Goal: Transaction & Acquisition: Purchase product/service

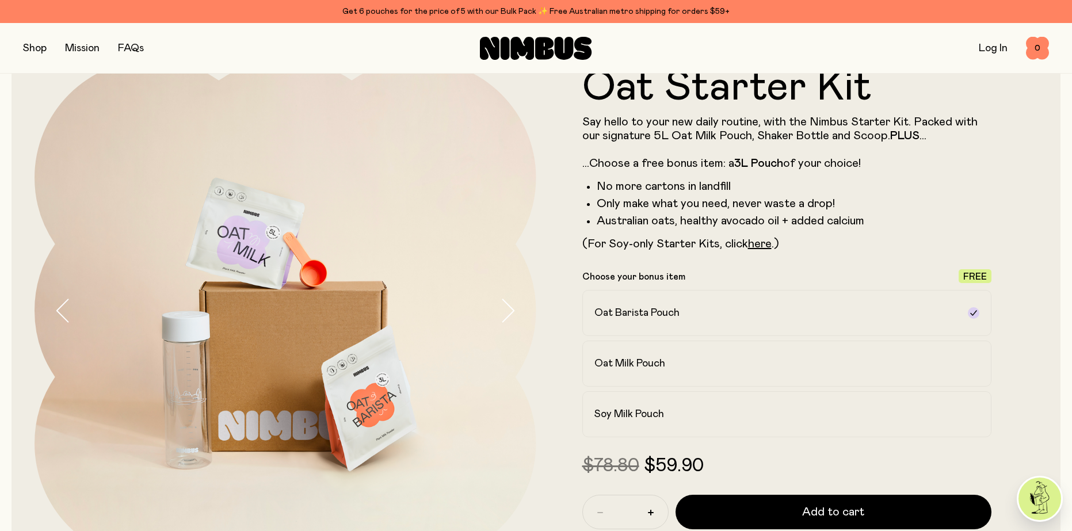
scroll to position [58, 0]
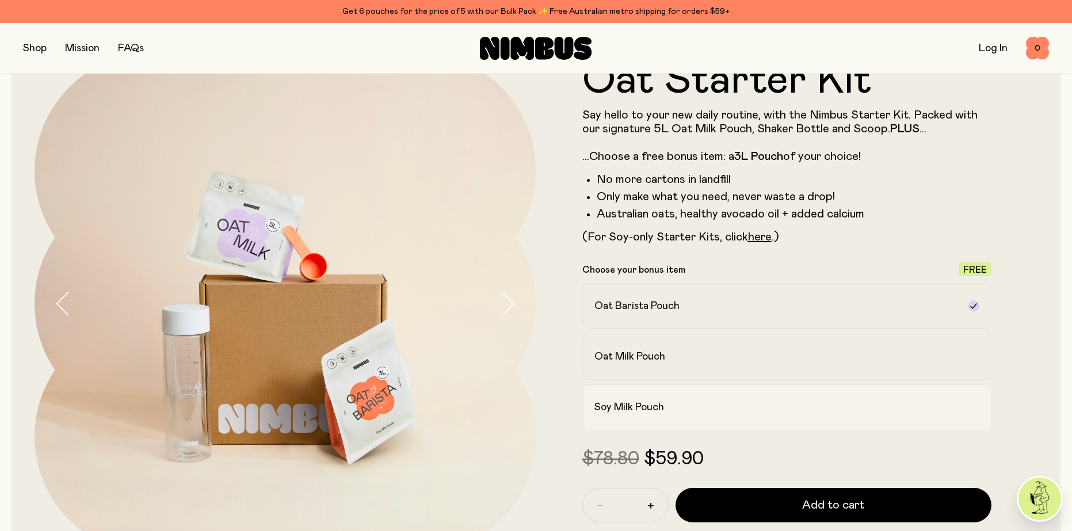
click at [676, 409] on div "Soy Milk Pouch" at bounding box center [777, 408] width 365 height 14
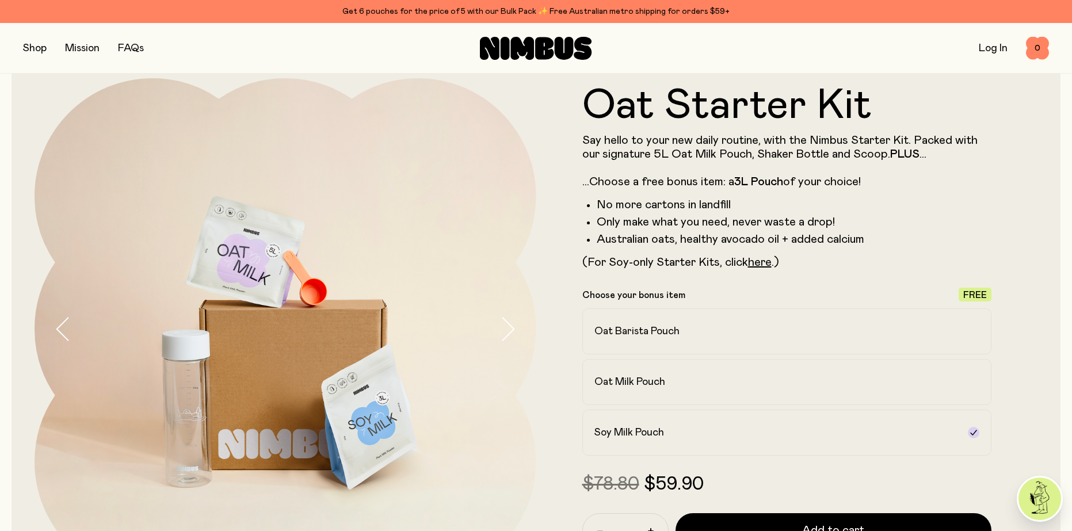
scroll to position [0, 0]
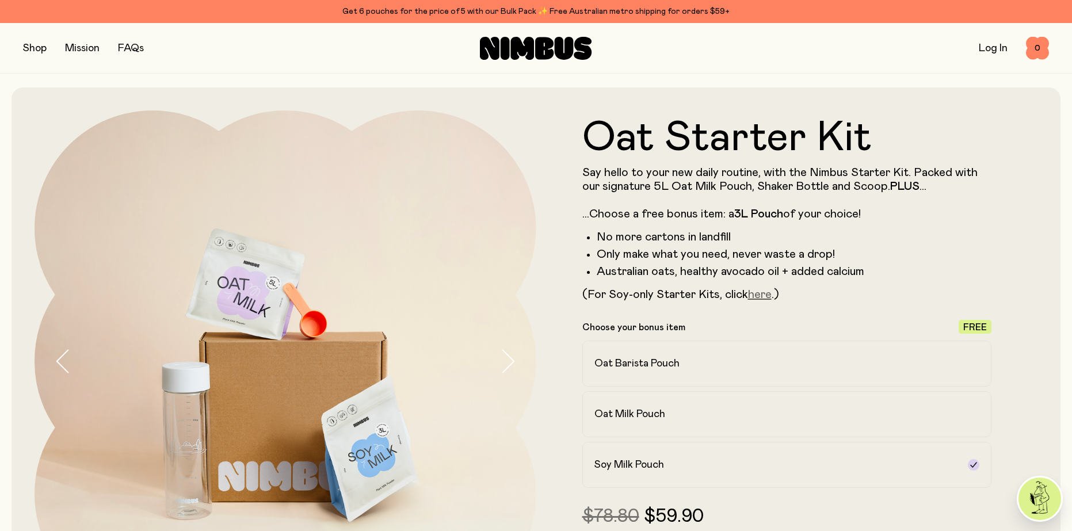
click at [758, 294] on link "here" at bounding box center [760, 295] width 24 height 12
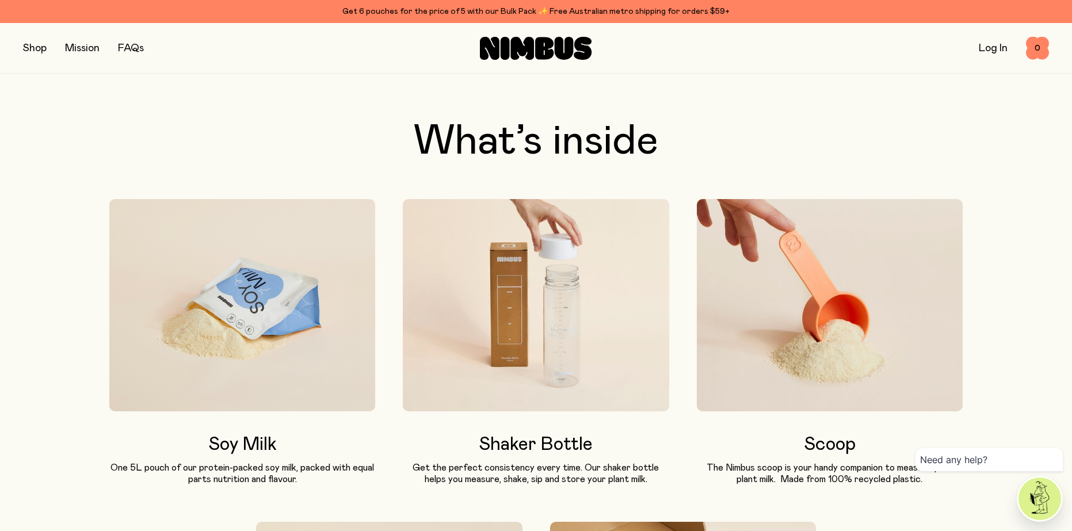
scroll to position [633, 0]
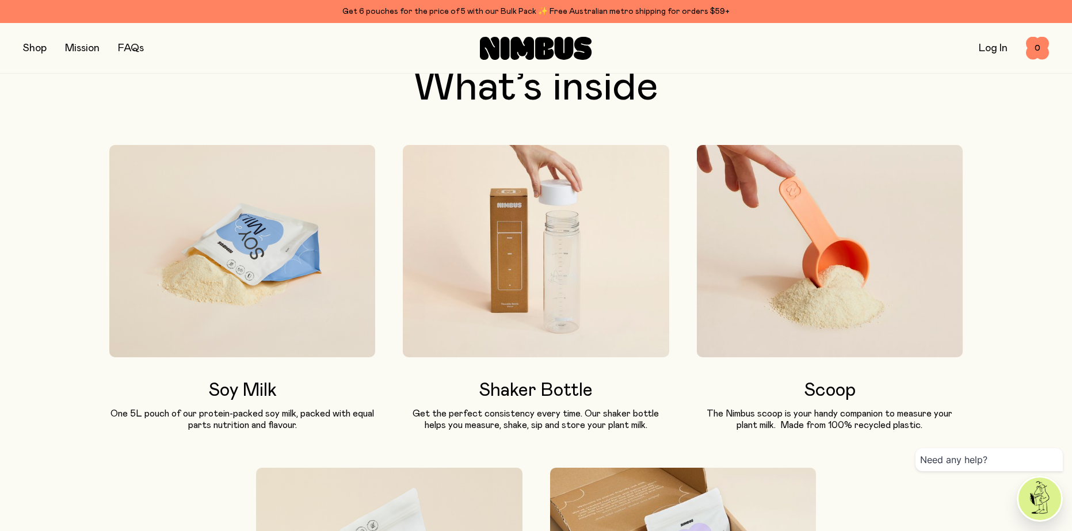
click at [564, 283] on img at bounding box center [536, 251] width 266 height 213
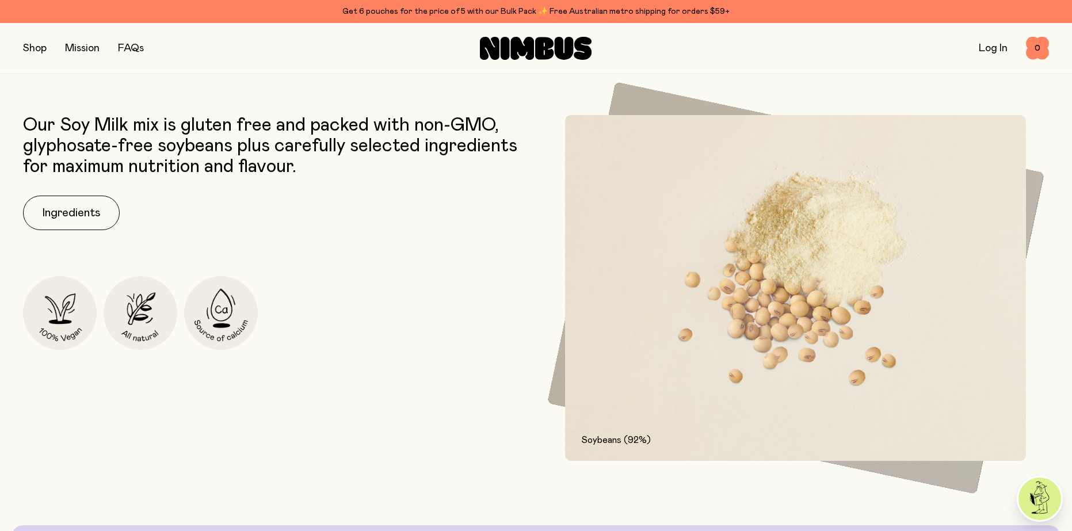
scroll to position [1669, 0]
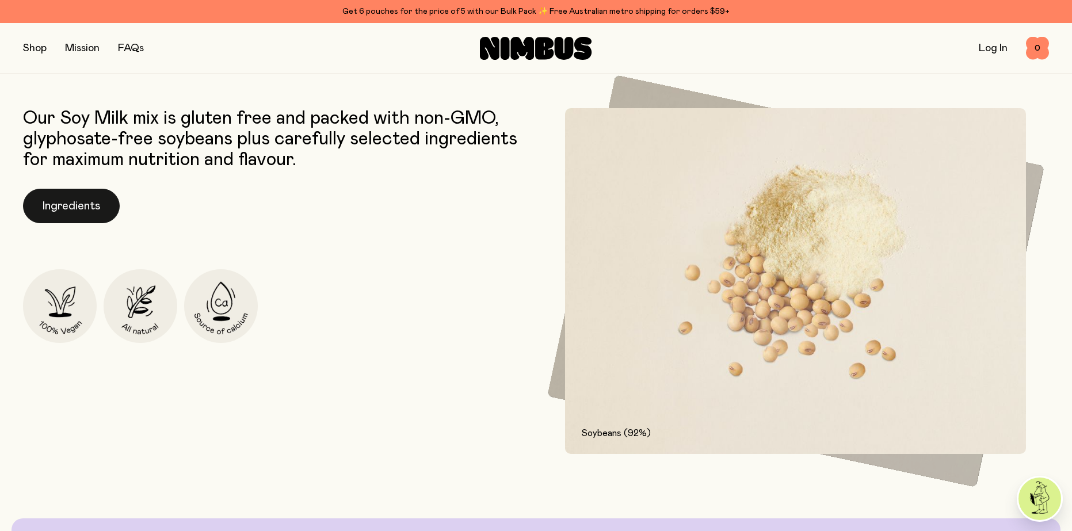
click at [84, 218] on button "Ingredients" at bounding box center [71, 206] width 97 height 35
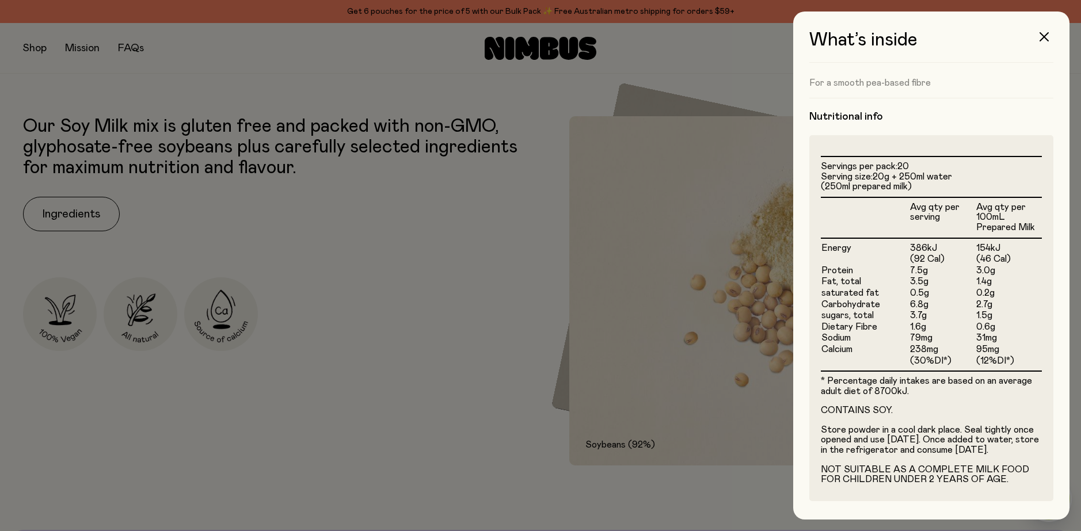
scroll to position [233, 0]
click at [557, 365] on div at bounding box center [540, 265] width 1081 height 531
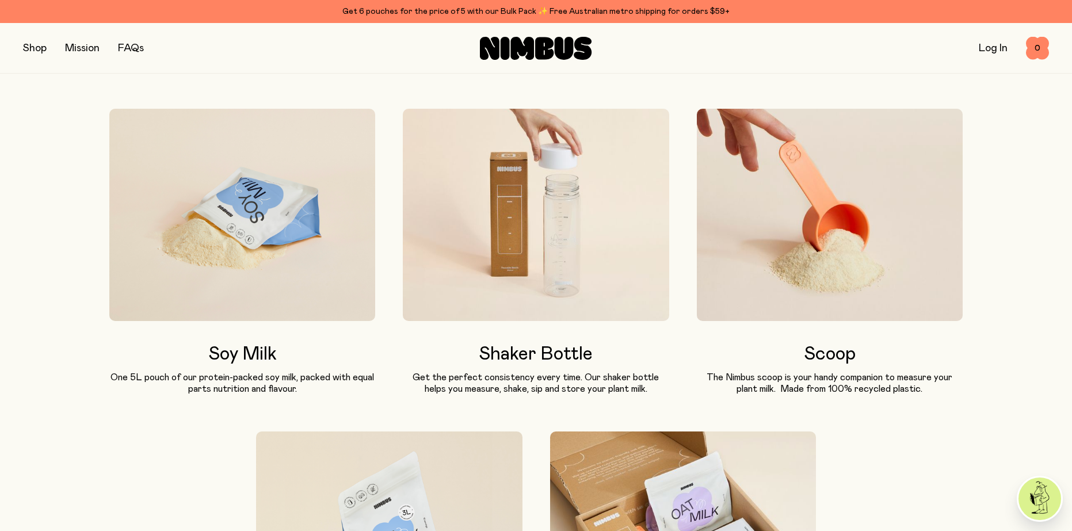
scroll to position [0, 0]
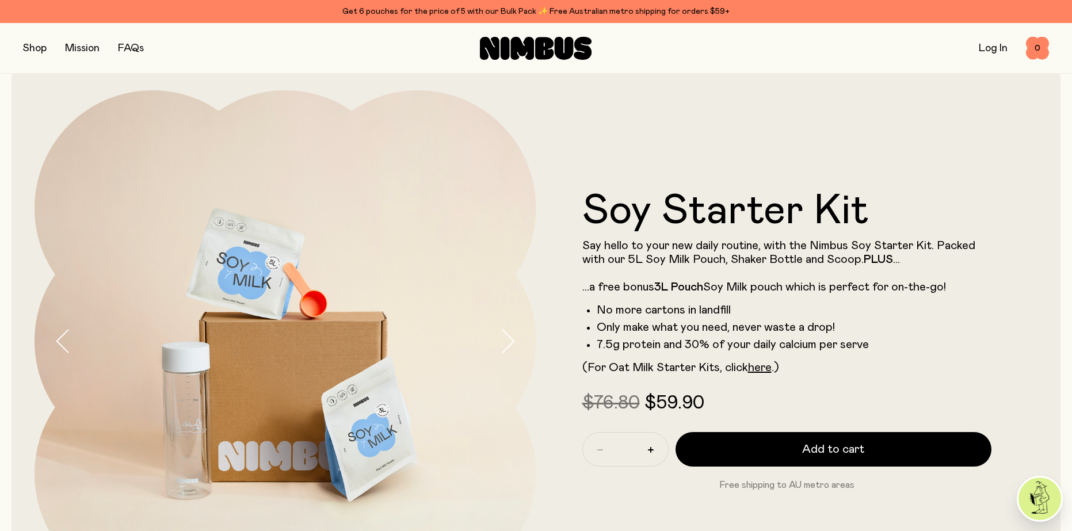
drag, startPoint x: 504, startPoint y: 291, endPoint x: 485, endPoint y: 125, distance: 166.8
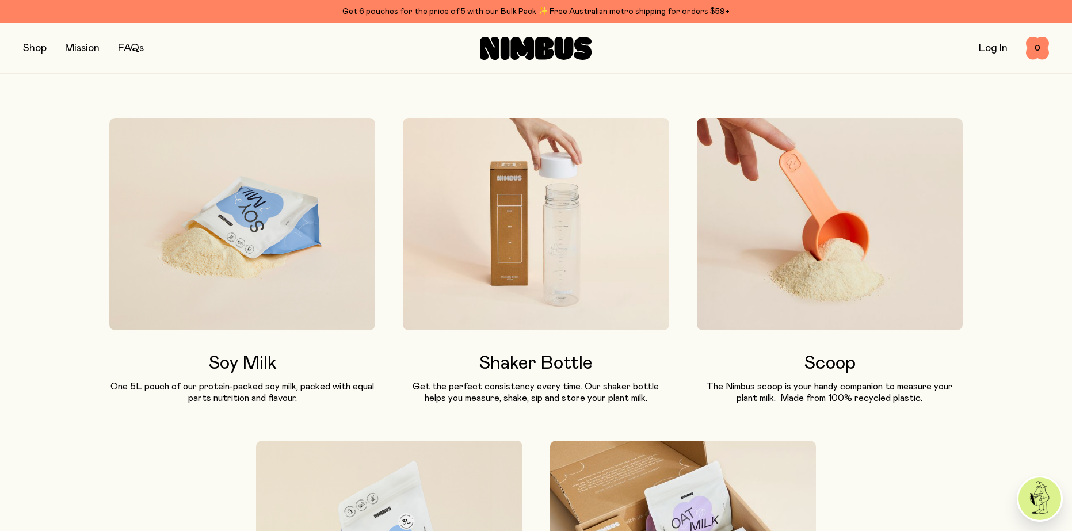
scroll to position [691, 0]
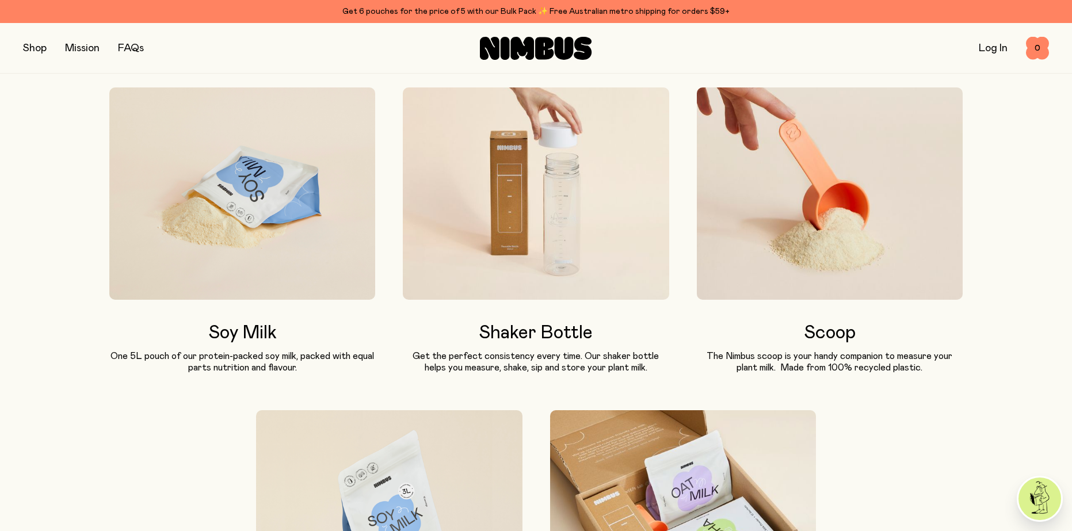
click at [533, 227] on img at bounding box center [536, 193] width 266 height 213
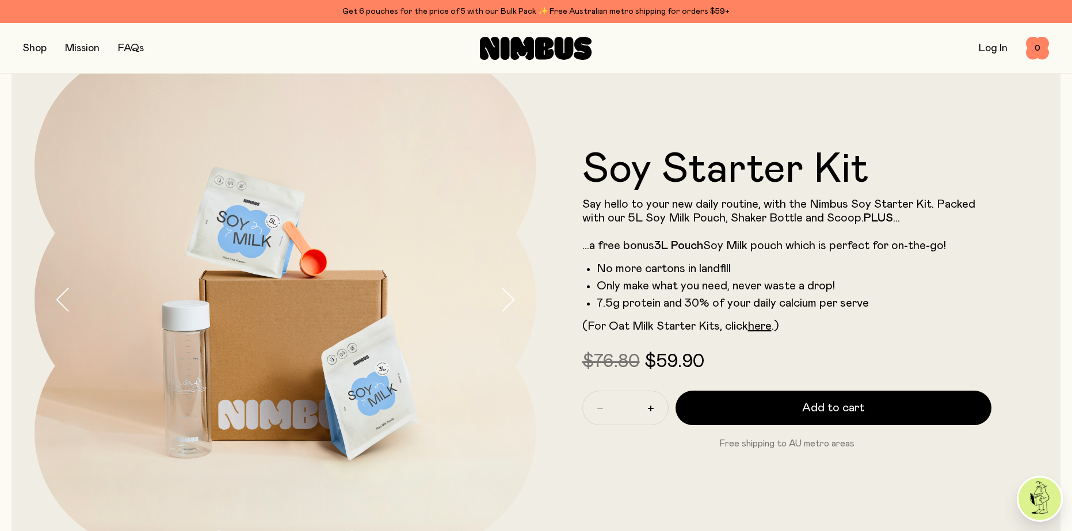
scroll to position [0, 0]
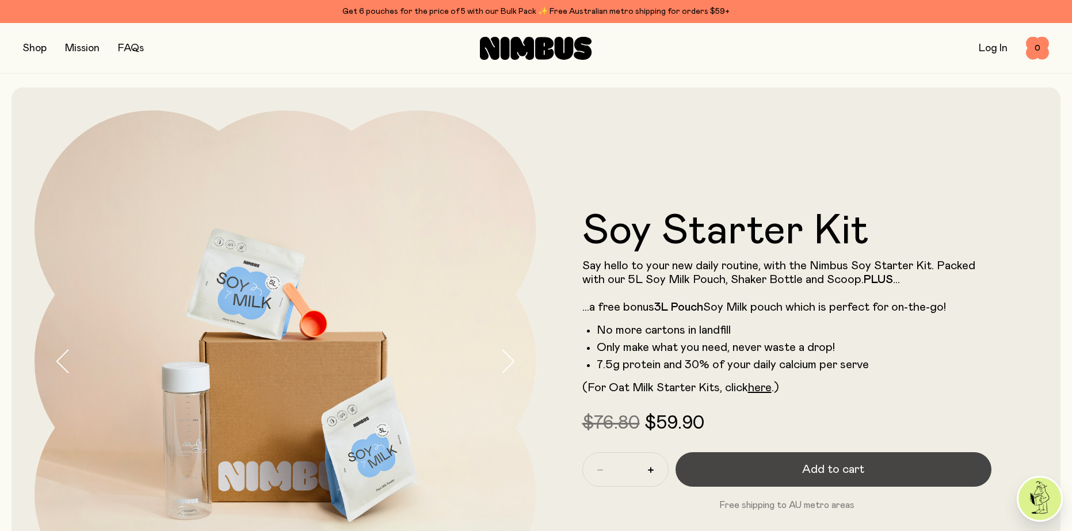
click at [770, 455] on button "Add to cart" at bounding box center [834, 469] width 317 height 35
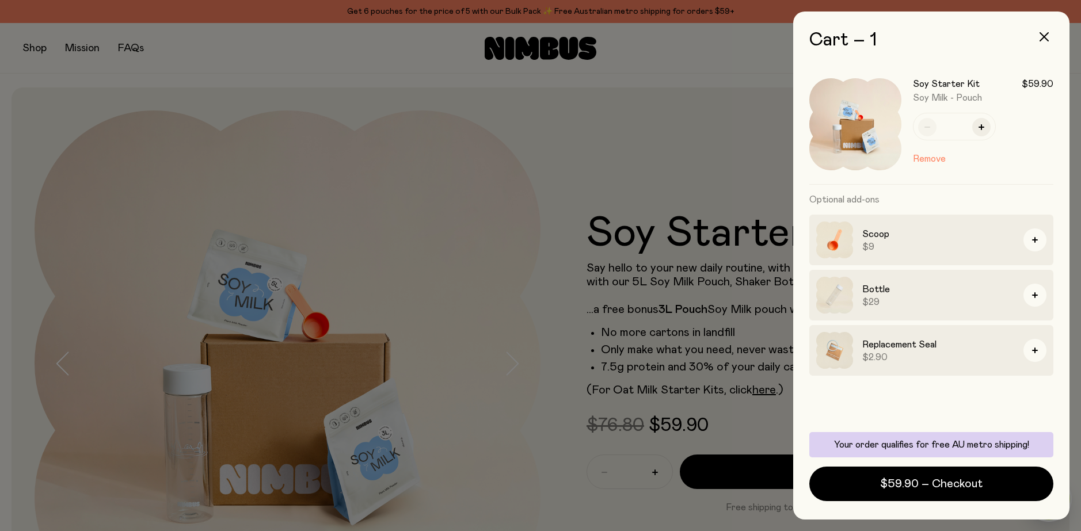
click at [826, 303] on img at bounding box center [834, 295] width 37 height 37
click at [659, 174] on div at bounding box center [540, 265] width 1081 height 531
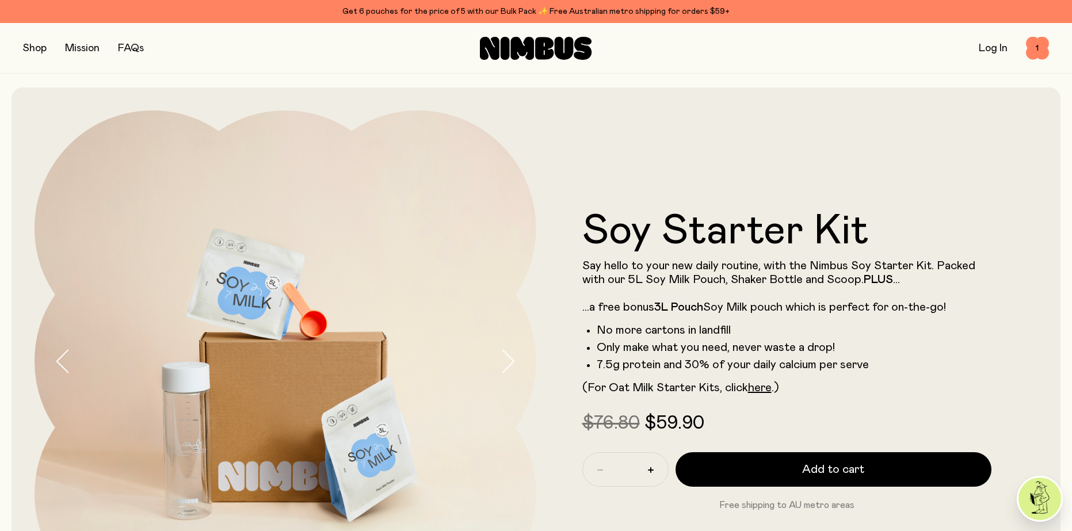
click at [41, 49] on button "button" at bounding box center [35, 48] width 24 height 16
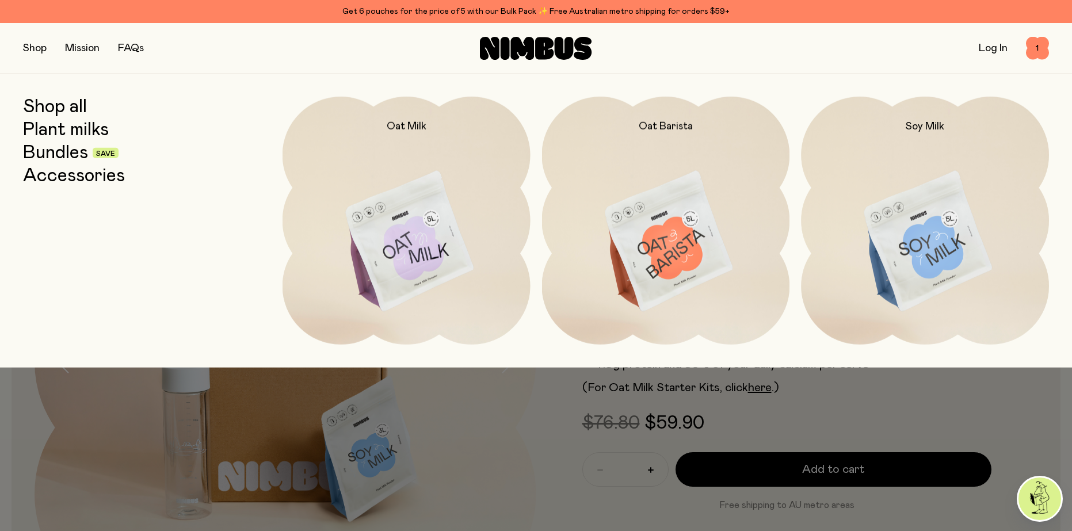
click at [52, 178] on link "Accessories" at bounding box center [74, 176] width 102 height 21
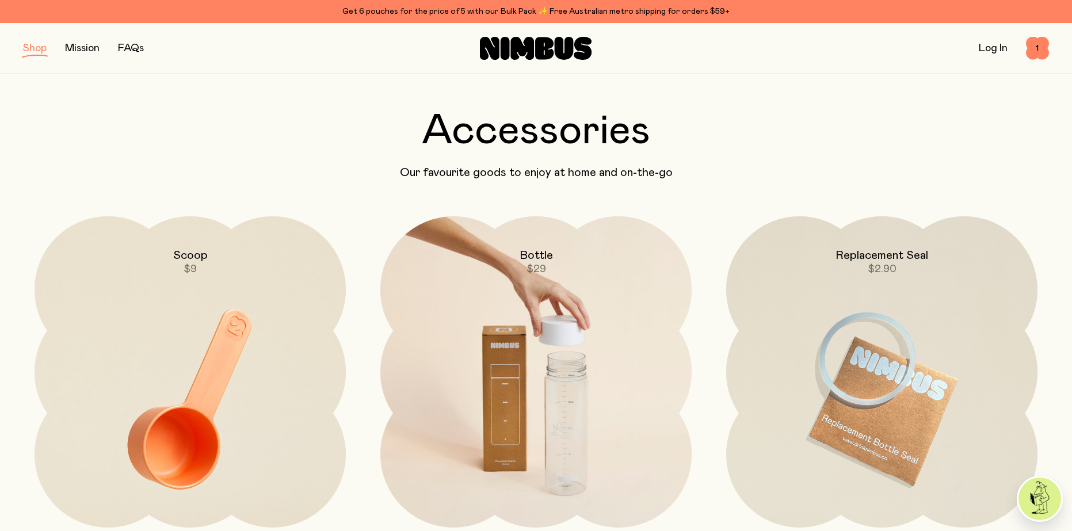
scroll to position [58, 0]
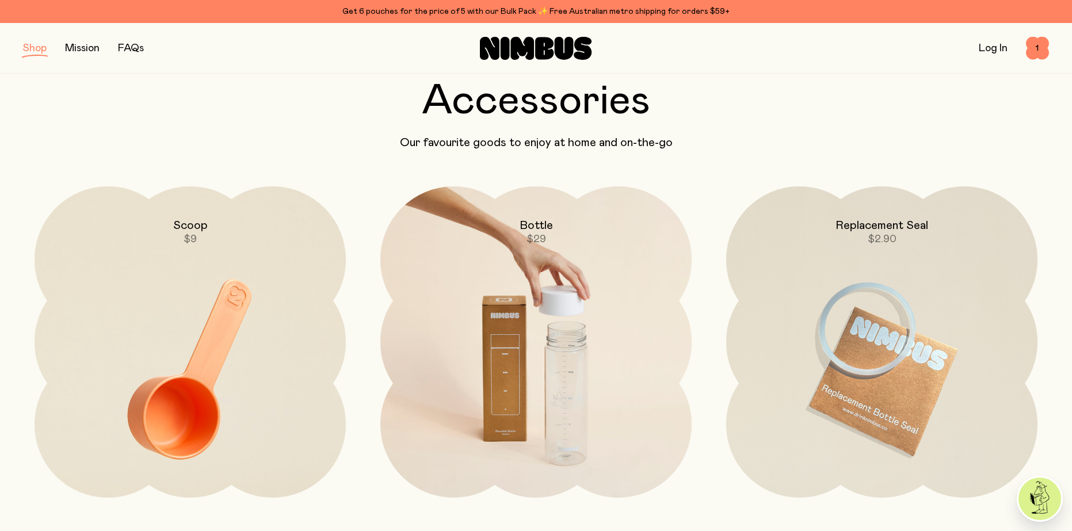
click at [531, 307] on img at bounding box center [535, 369] width 311 height 366
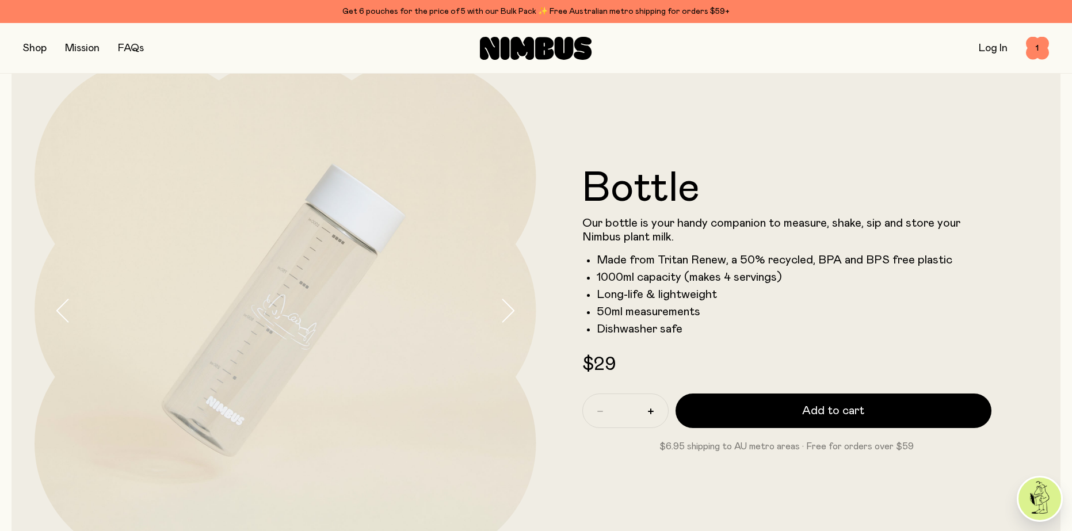
scroll to position [58, 0]
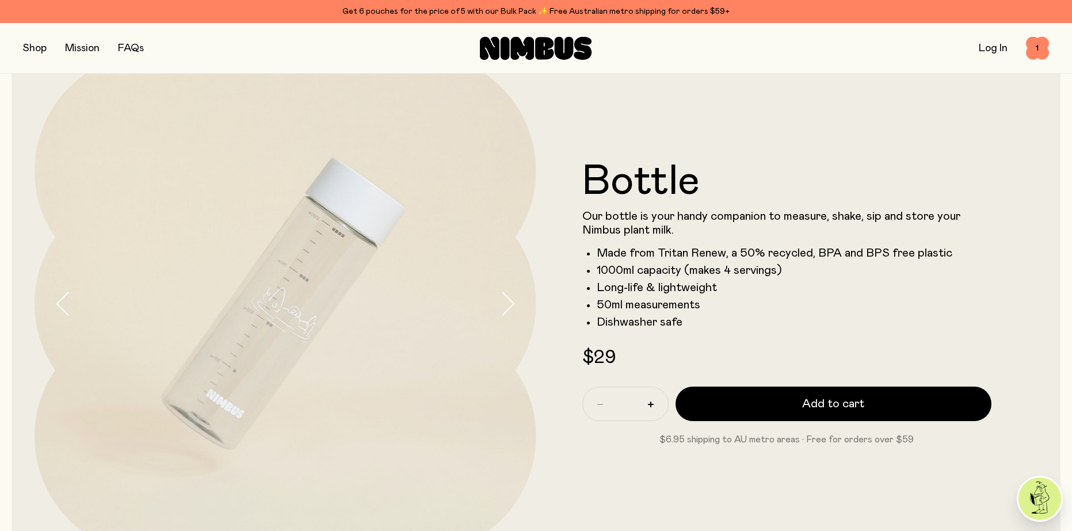
click at [515, 314] on icon "button" at bounding box center [508, 304] width 16 height 24
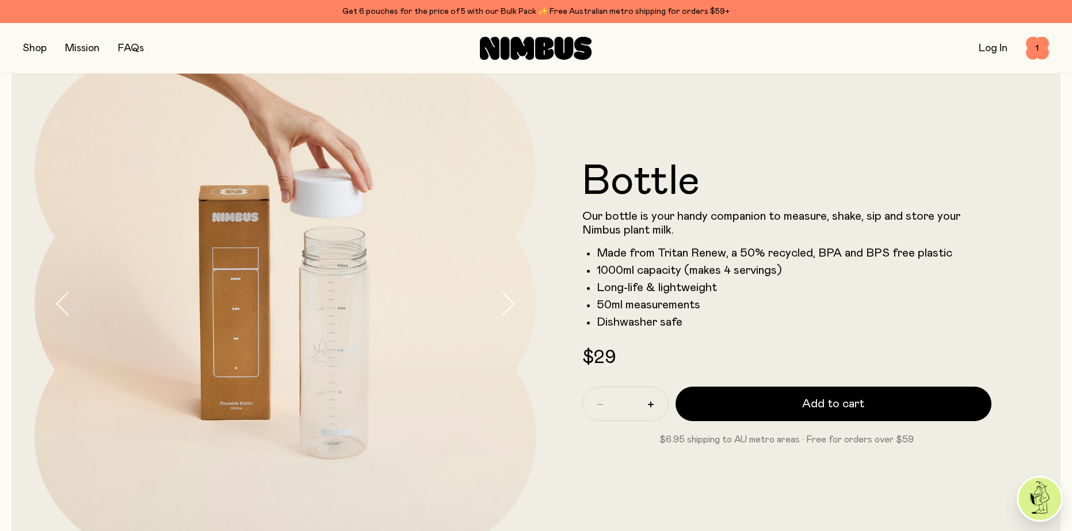
click at [515, 314] on icon "button" at bounding box center [508, 304] width 16 height 24
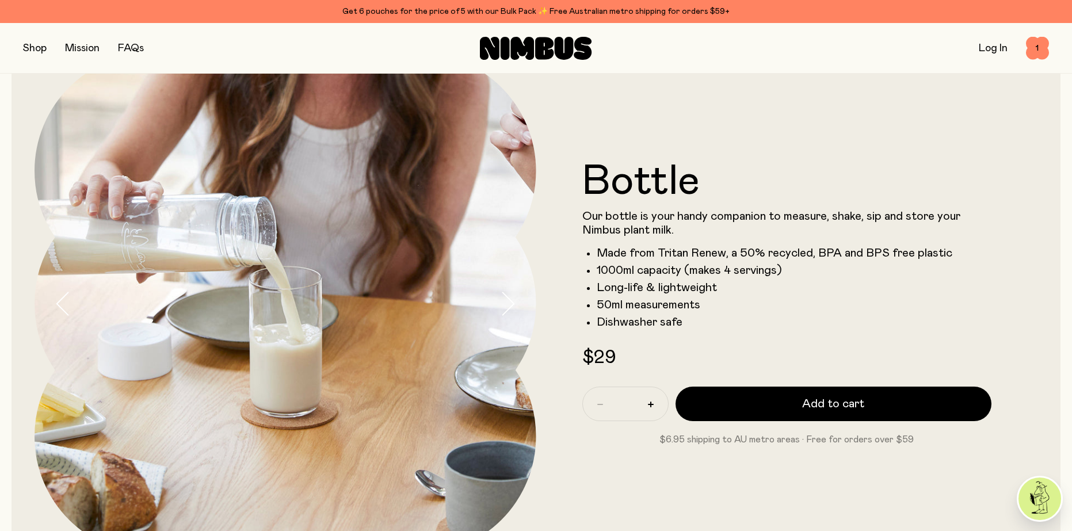
click at [515, 314] on icon "button" at bounding box center [508, 304] width 16 height 24
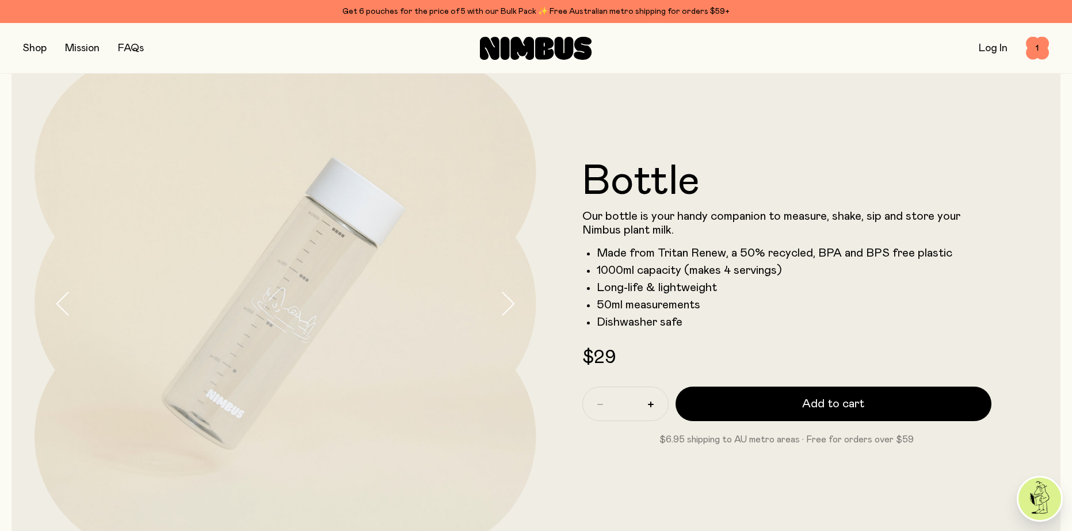
click at [514, 315] on icon "button" at bounding box center [508, 304] width 16 height 24
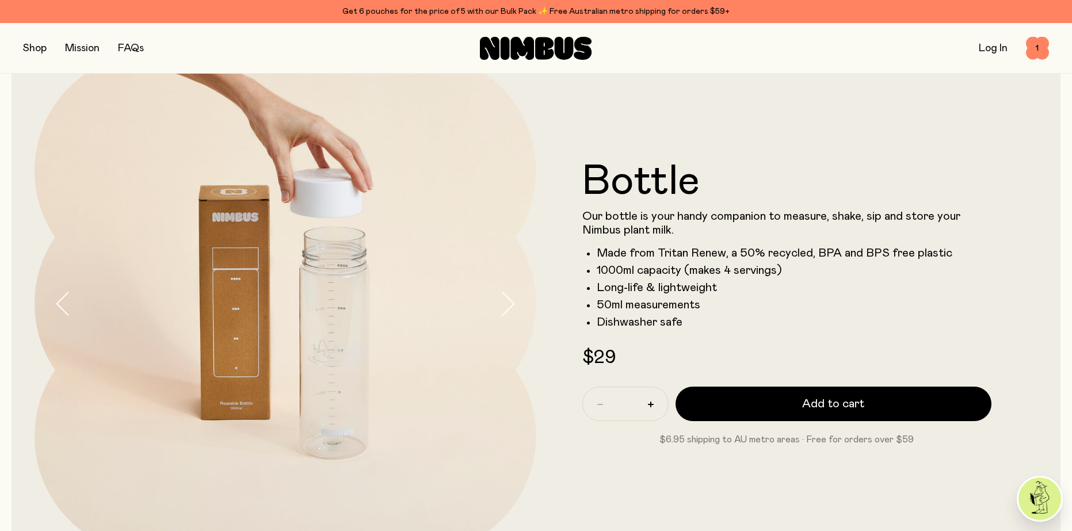
click at [512, 318] on button "button" at bounding box center [518, 304] width 37 height 502
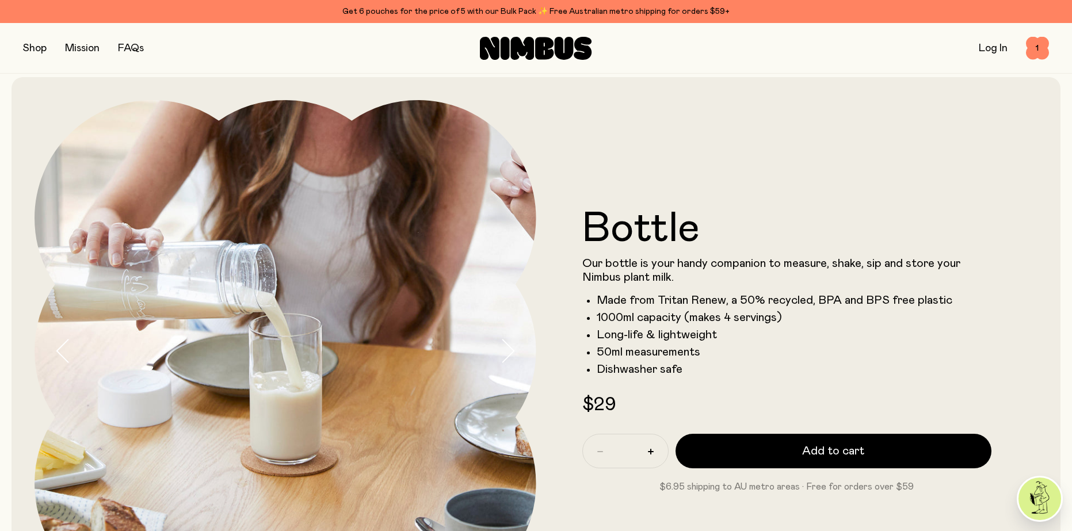
scroll to position [0, 0]
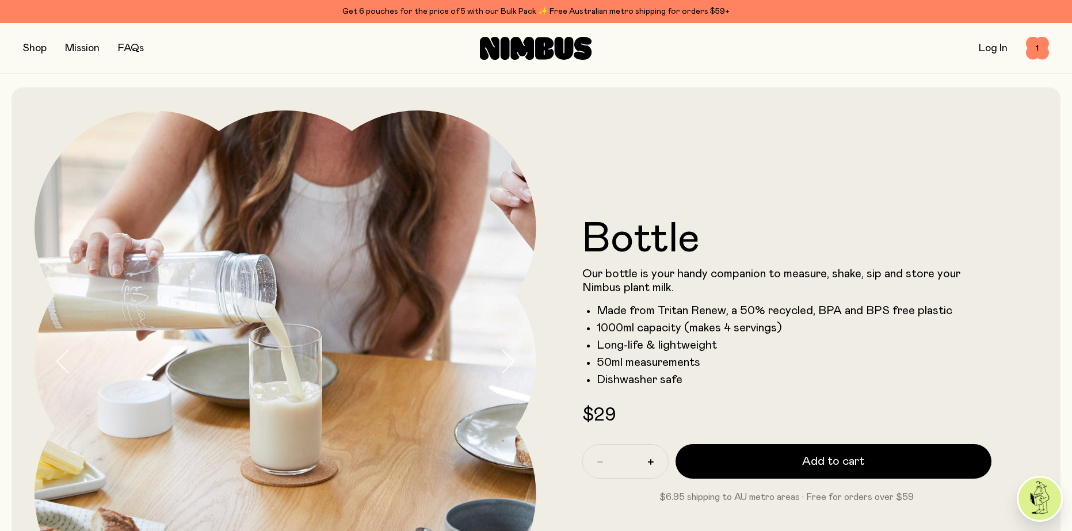
click at [501, 362] on icon "button" at bounding box center [508, 361] width 16 height 24
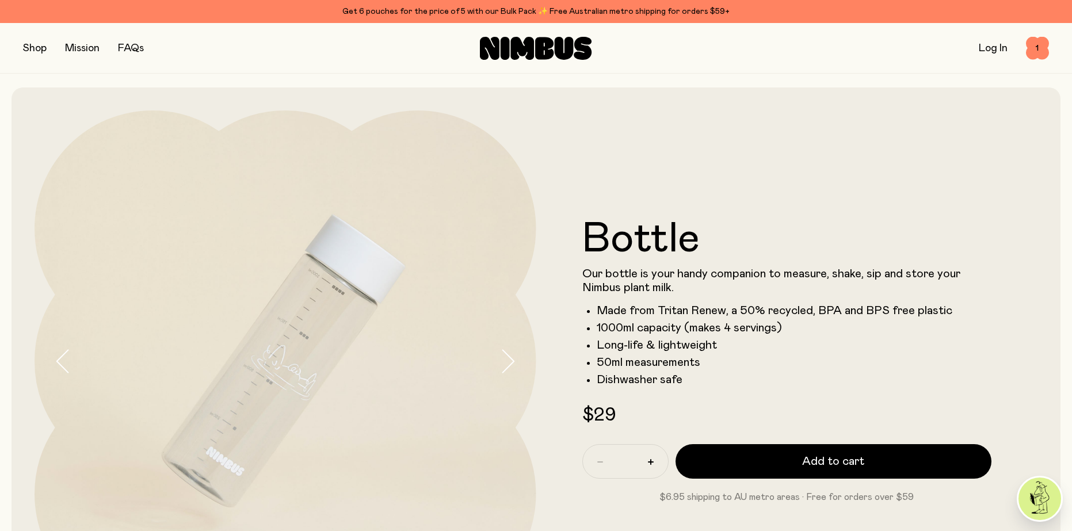
click at [501, 362] on icon "button" at bounding box center [508, 361] width 16 height 24
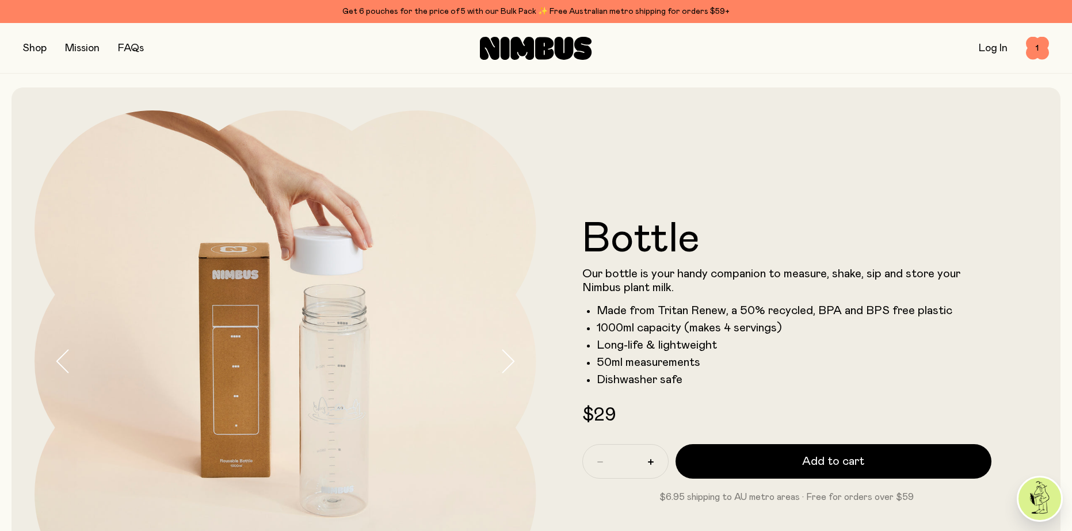
click at [501, 362] on icon "button" at bounding box center [508, 361] width 16 height 24
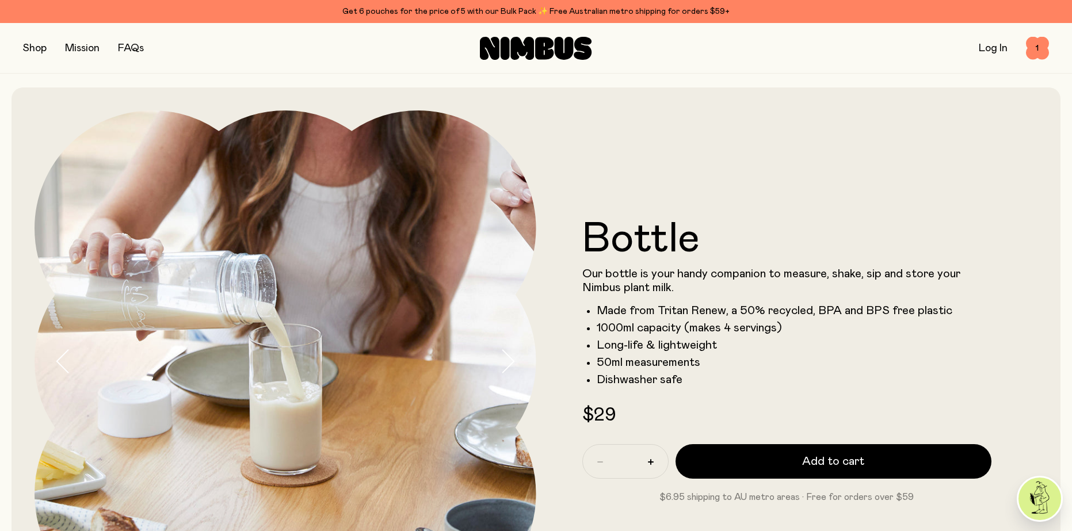
click at [25, 49] on button "button" at bounding box center [35, 48] width 24 height 16
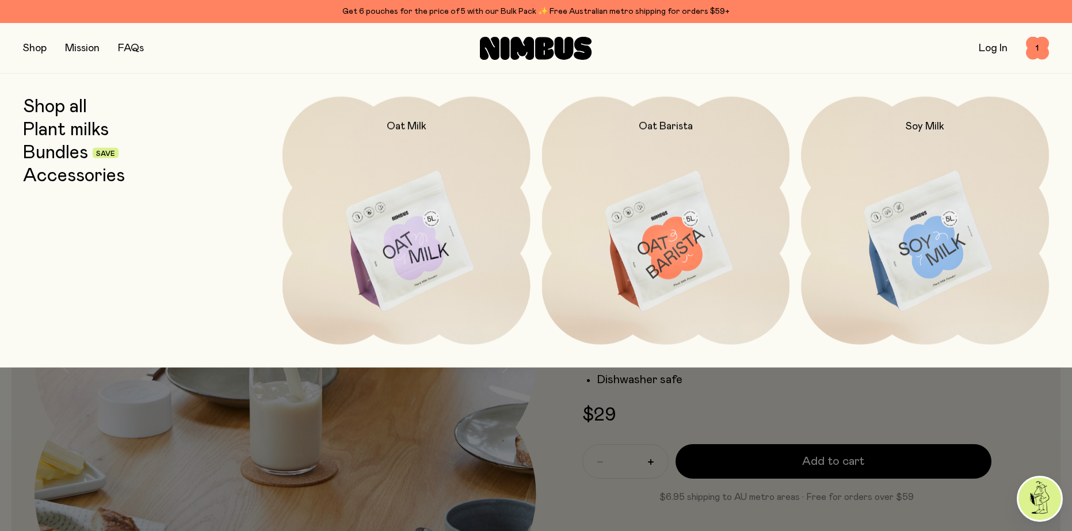
click at [77, 128] on link "Plant milks" at bounding box center [66, 130] width 86 height 21
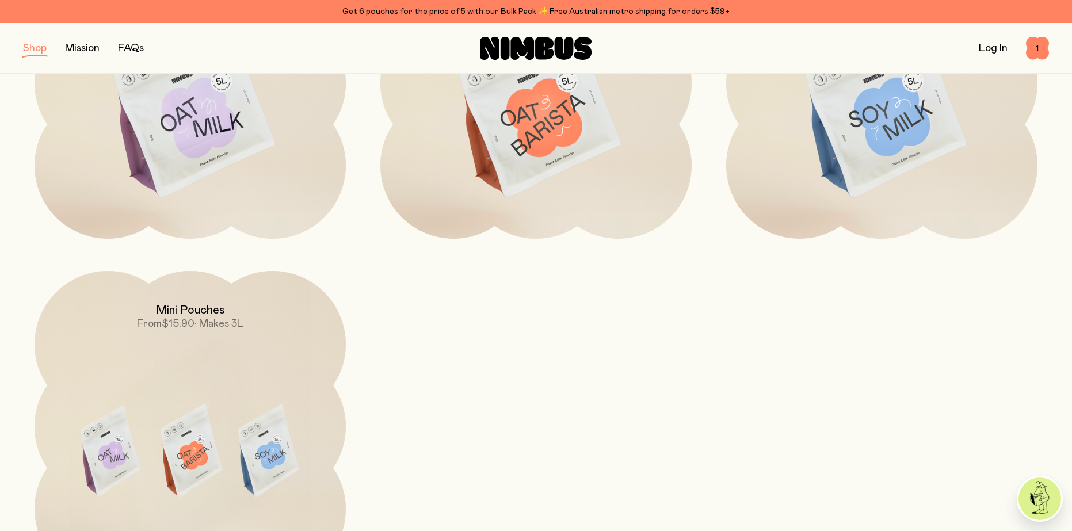
scroll to position [345, 0]
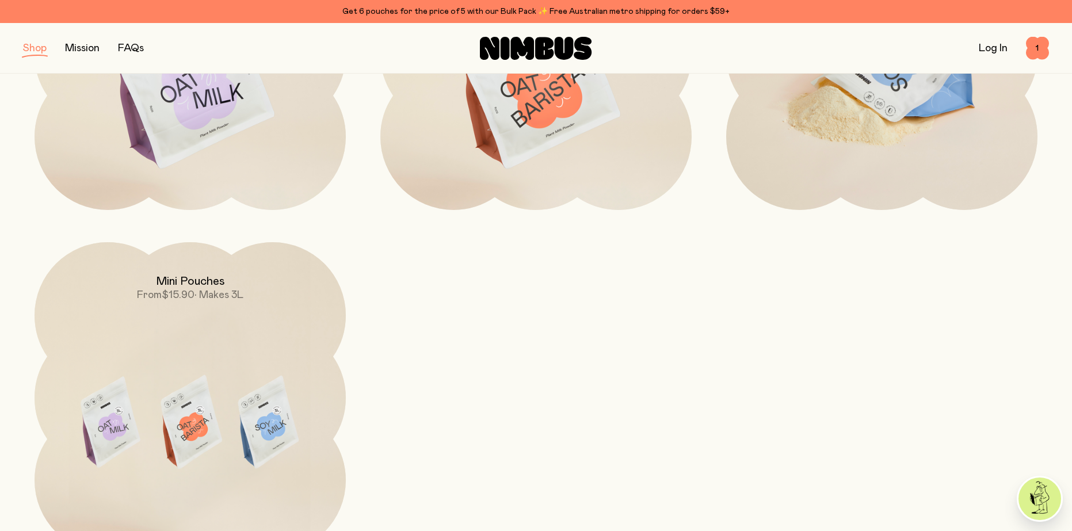
click at [814, 173] on img at bounding box center [881, 82] width 311 height 366
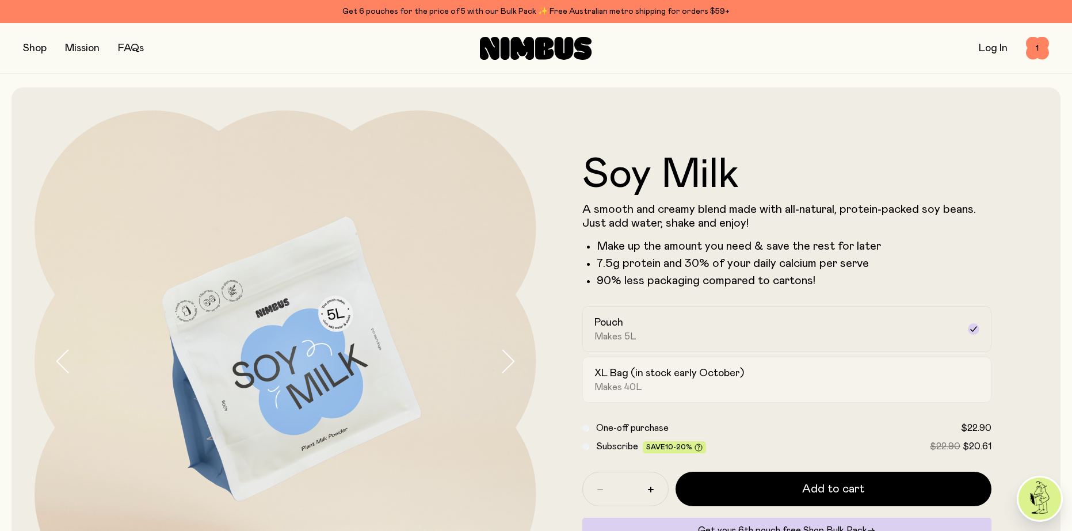
click at [596, 384] on span "Makes 40L" at bounding box center [619, 388] width 48 height 12
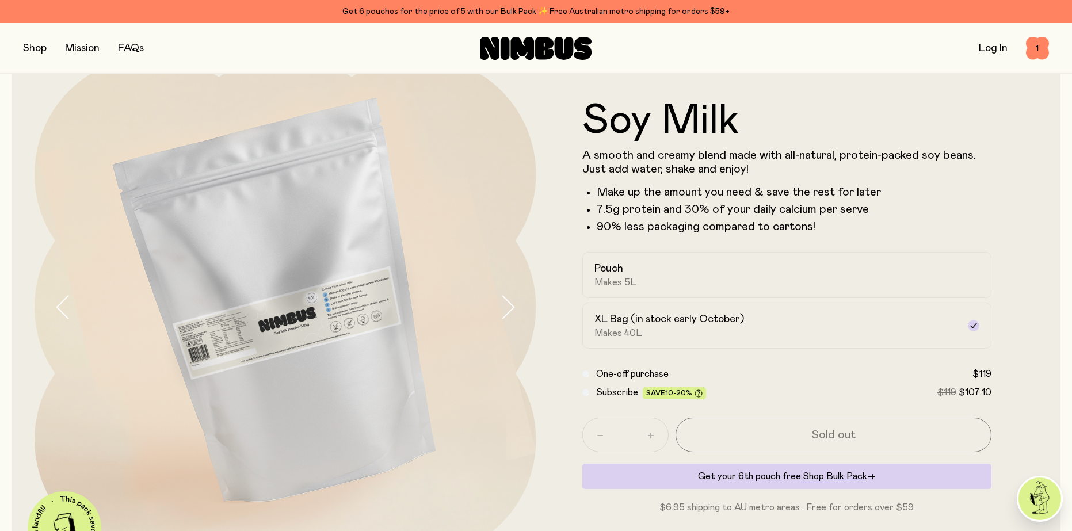
scroll to position [58, 0]
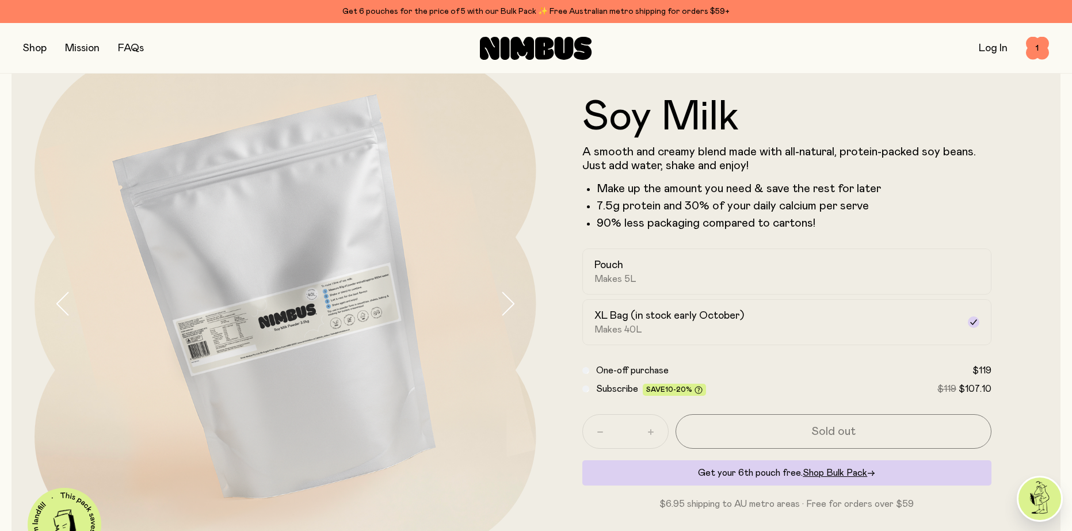
click at [589, 388] on div "Subscribe Save 10-20% $119 $107.10" at bounding box center [787, 389] width 410 height 14
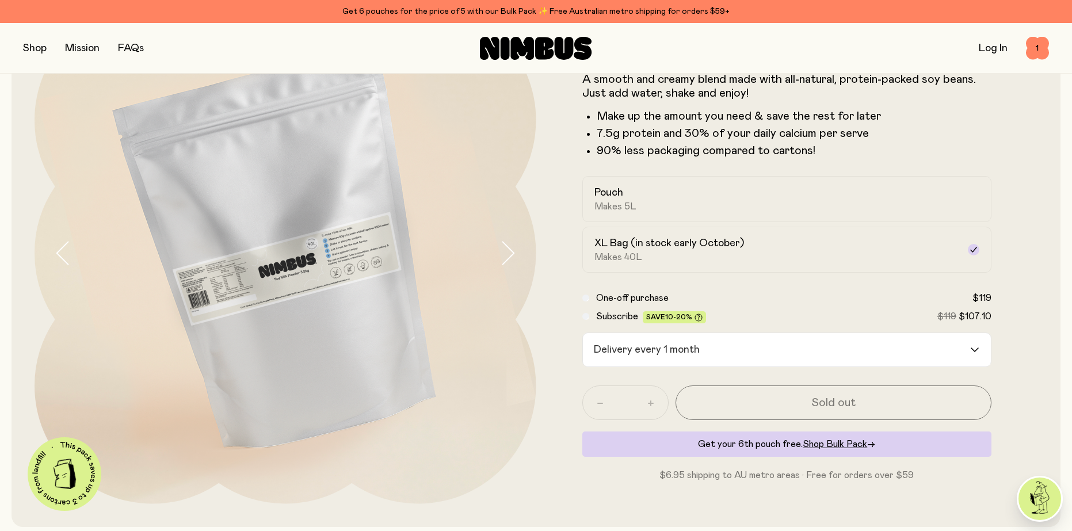
scroll to position [115, 0]
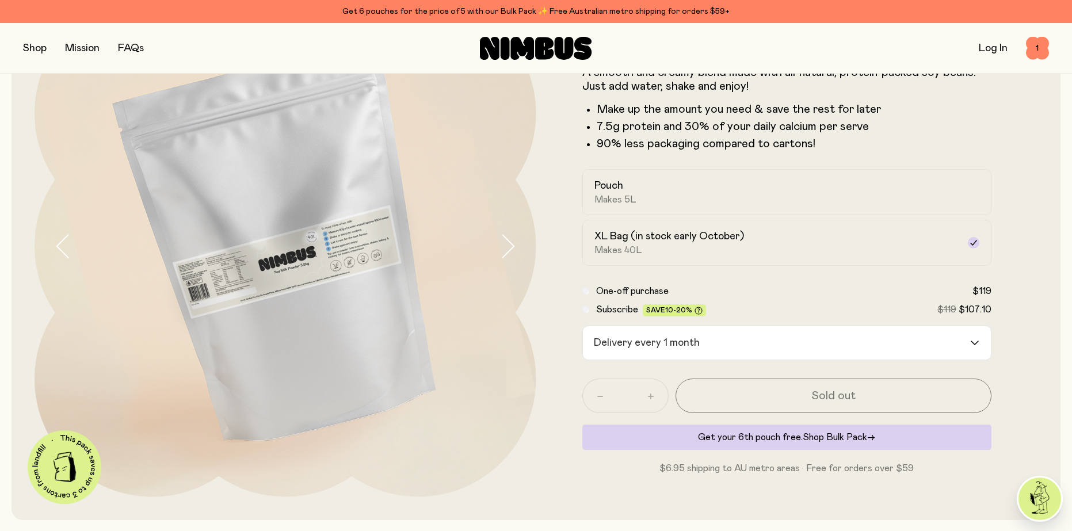
click at [826, 433] on span "Shop Bulk Pack" at bounding box center [835, 437] width 64 height 9
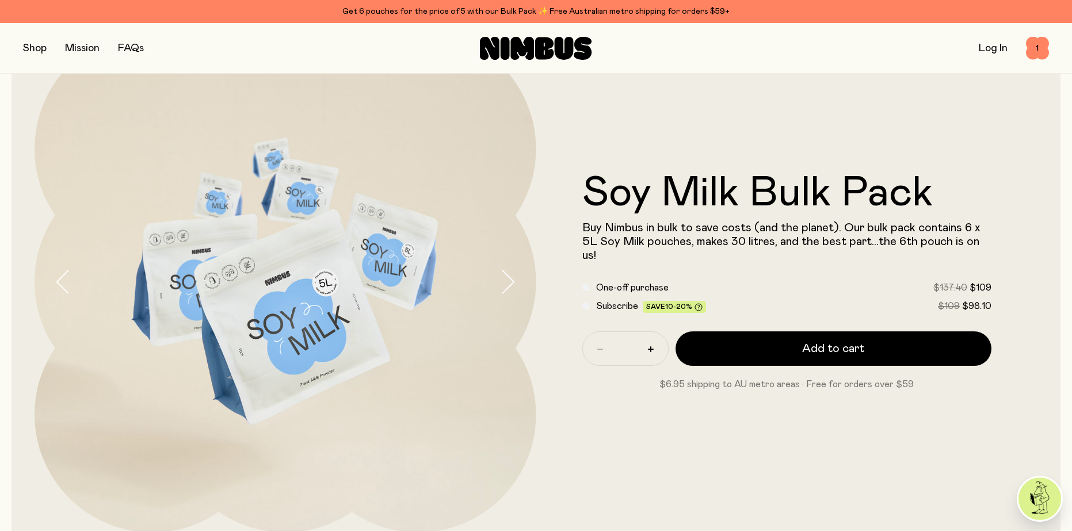
scroll to position [115, 0]
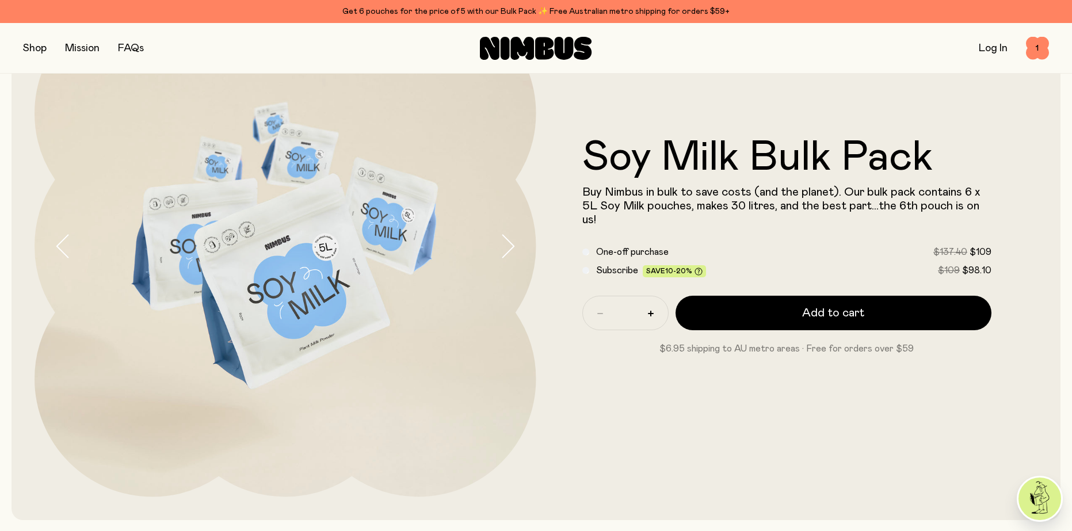
click at [505, 253] on icon "button" at bounding box center [508, 246] width 16 height 24
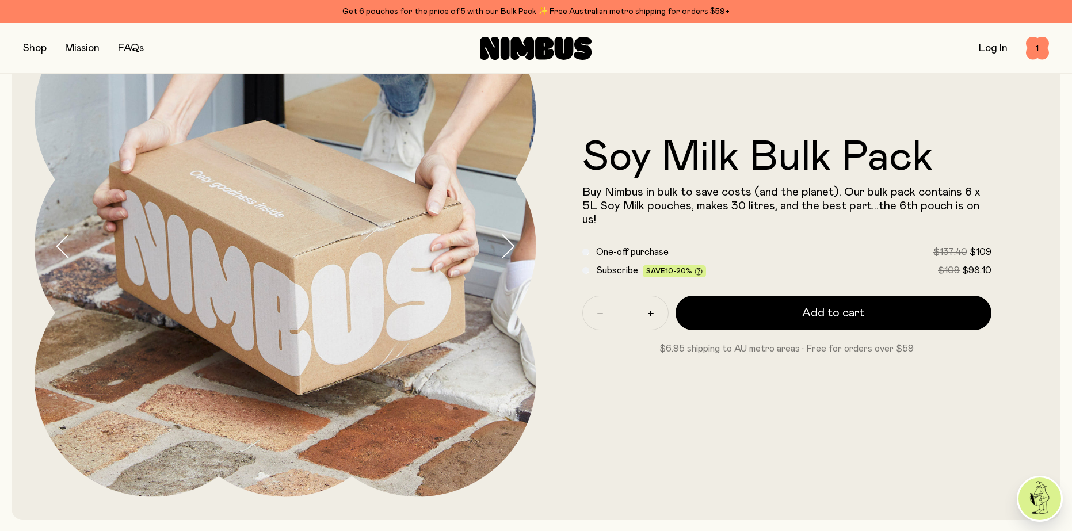
click at [505, 253] on icon "button" at bounding box center [508, 246] width 16 height 24
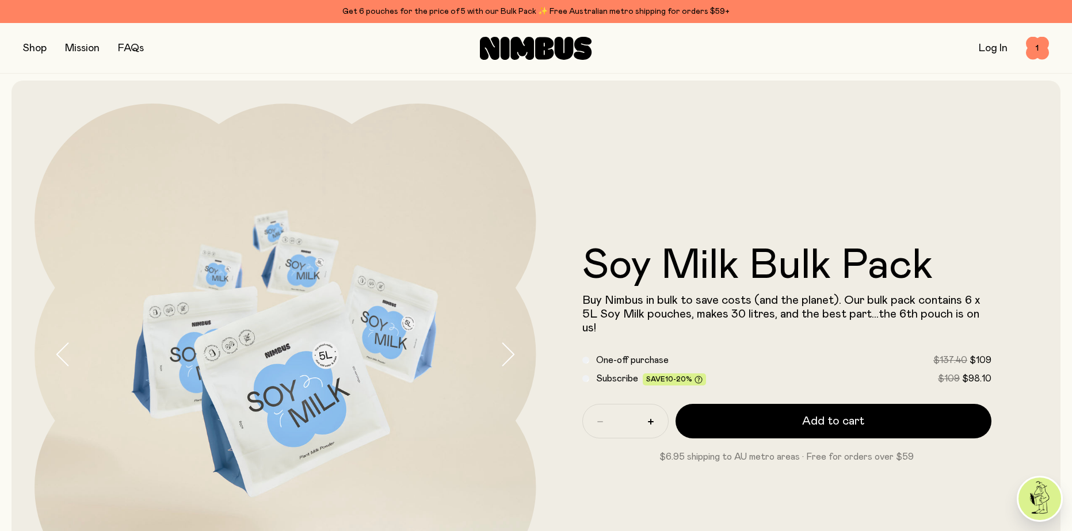
scroll to position [0, 0]
